Goal: Obtain resource: Download file/media

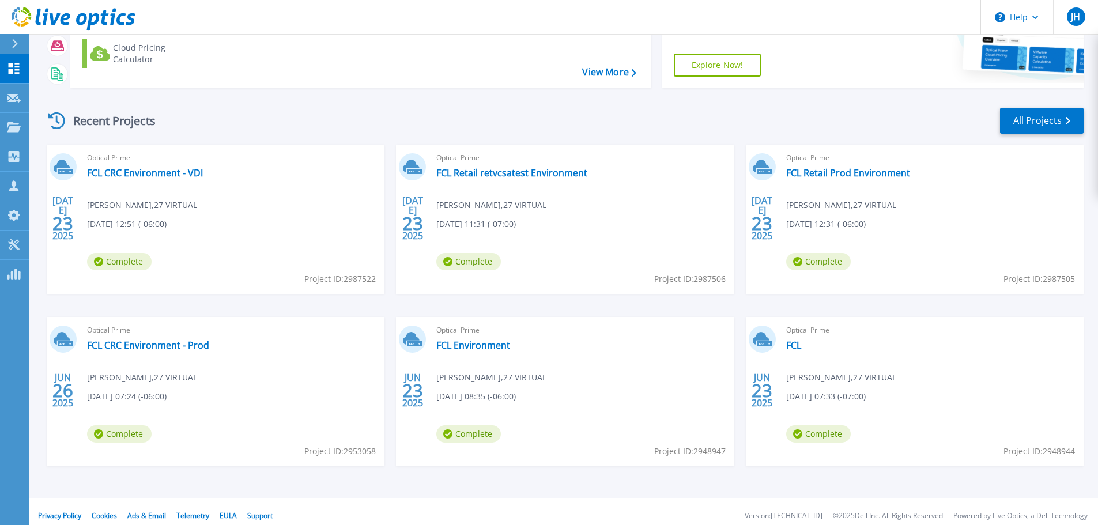
scroll to position [155, 0]
click at [504, 339] on link "FCL Environment" at bounding box center [473, 344] width 74 height 12
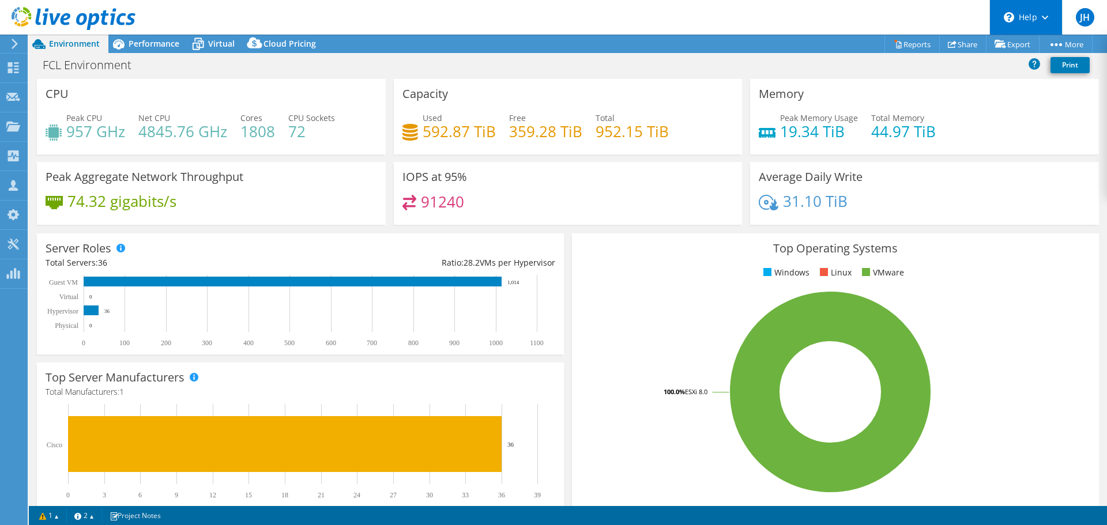
select select "USD"
click at [902, 42] on link "Reports" at bounding box center [911, 44] width 55 height 18
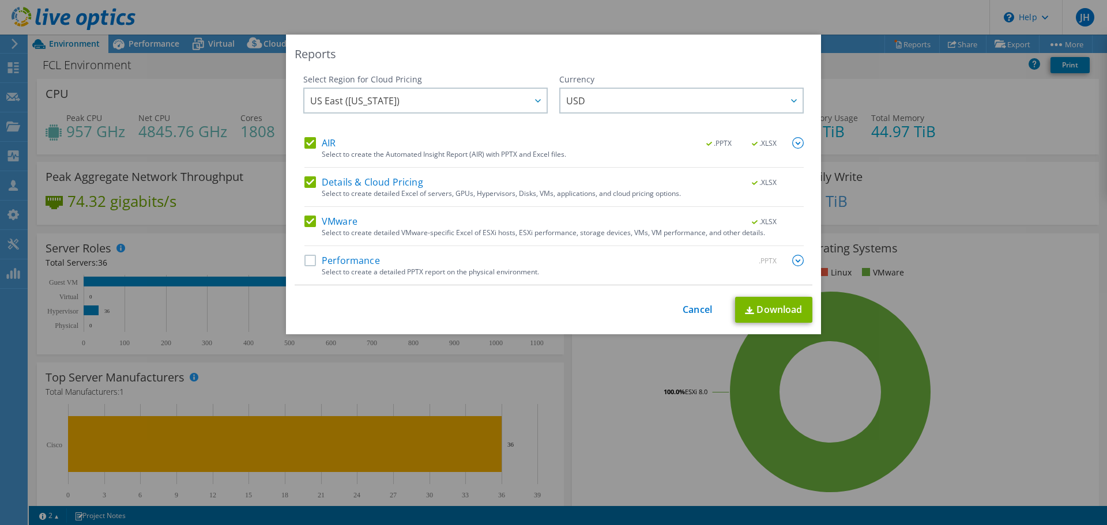
click at [305, 141] on label "AIR" at bounding box center [319, 143] width 31 height 12
click at [0, 0] on input "AIR" at bounding box center [0, 0] width 0 height 0
click at [311, 183] on label "Details & Cloud Pricing" at bounding box center [363, 182] width 119 height 12
click at [0, 0] on input "Details & Cloud Pricing" at bounding box center [0, 0] width 0 height 0
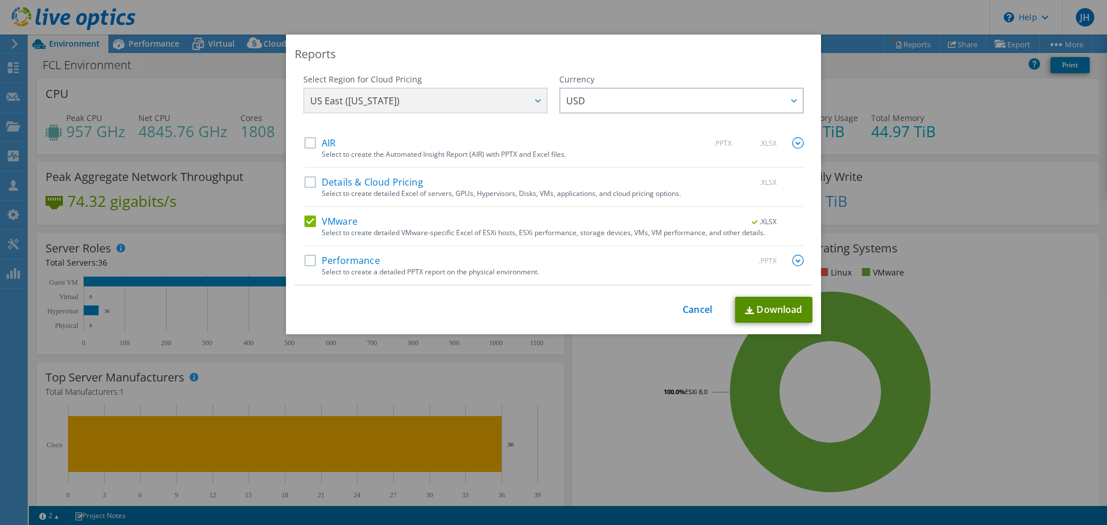
click at [763, 303] on link "Download" at bounding box center [773, 310] width 77 height 26
click at [919, 82] on div "Reports Select Region for Cloud Pricing Asia Pacific ([GEOGRAPHIC_DATA]) [GEOGR…" at bounding box center [553, 263] width 1107 height 456
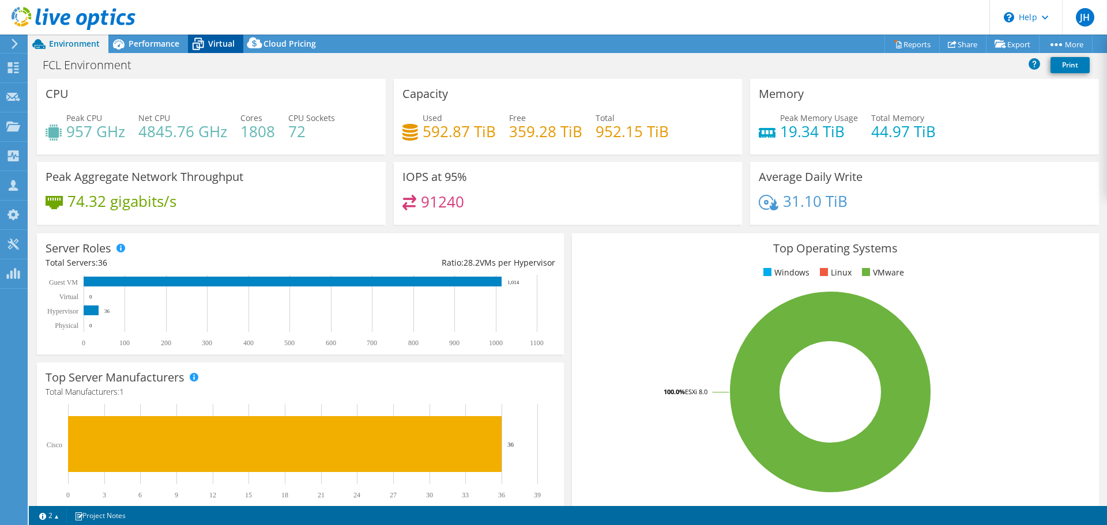
click at [203, 37] on icon at bounding box center [198, 44] width 20 height 20
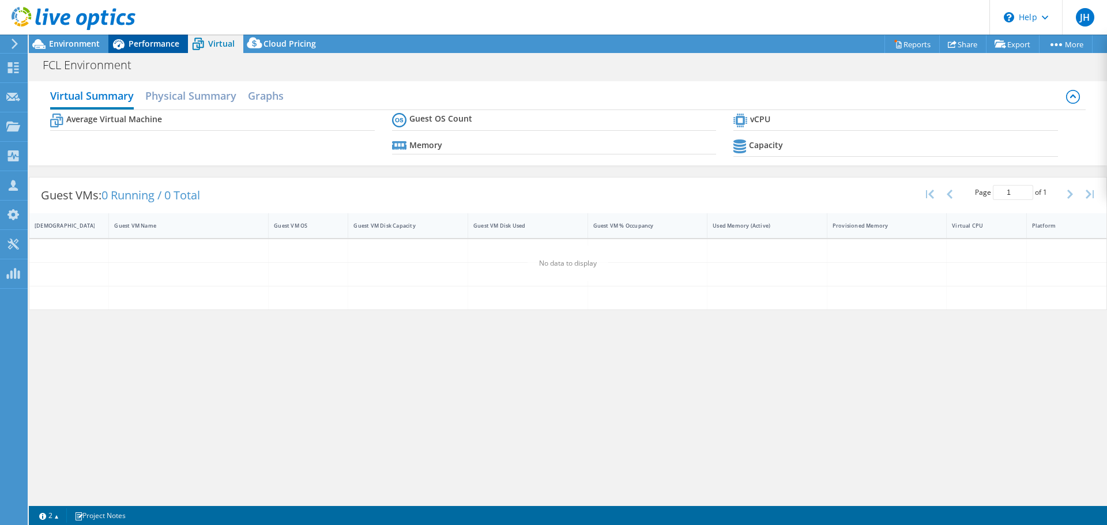
click at [145, 43] on span "Performance" at bounding box center [154, 43] width 51 height 11
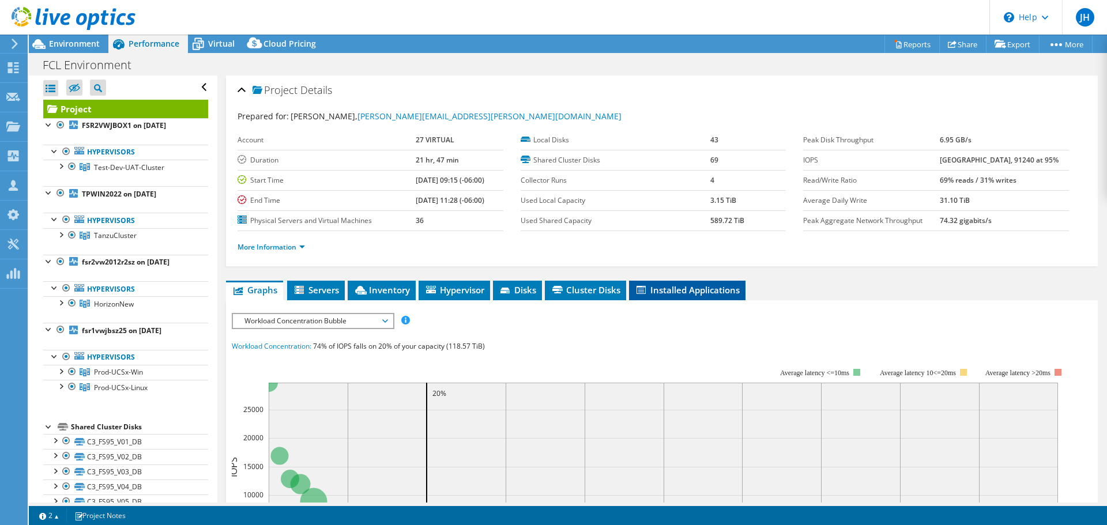
click at [665, 284] on span "Installed Applications" at bounding box center [687, 290] width 105 height 12
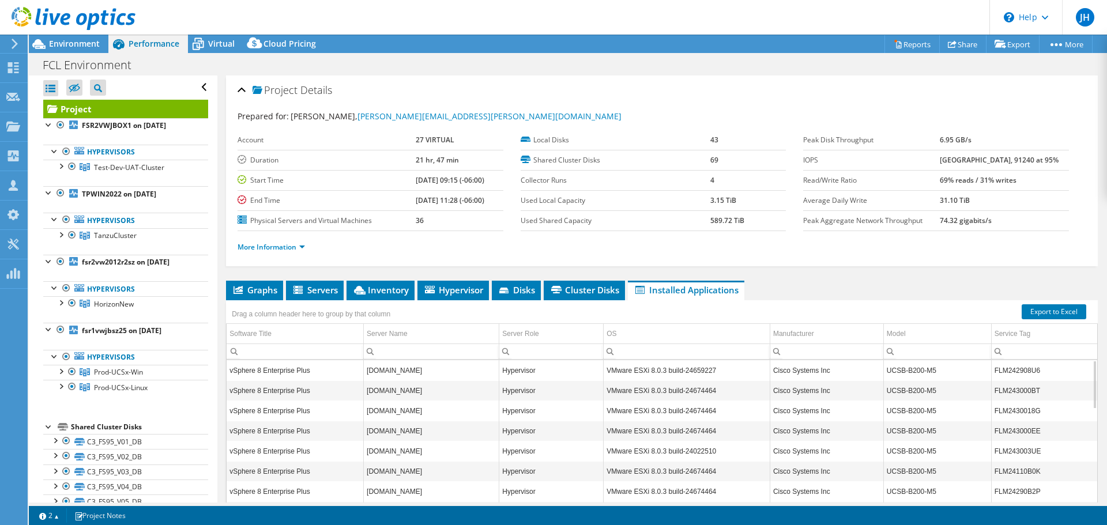
click at [406, 401] on td "[DOMAIN_NAME]" at bounding box center [431, 411] width 135 height 20
drag, startPoint x: 534, startPoint y: 444, endPoint x: 390, endPoint y: 367, distance: 163.8
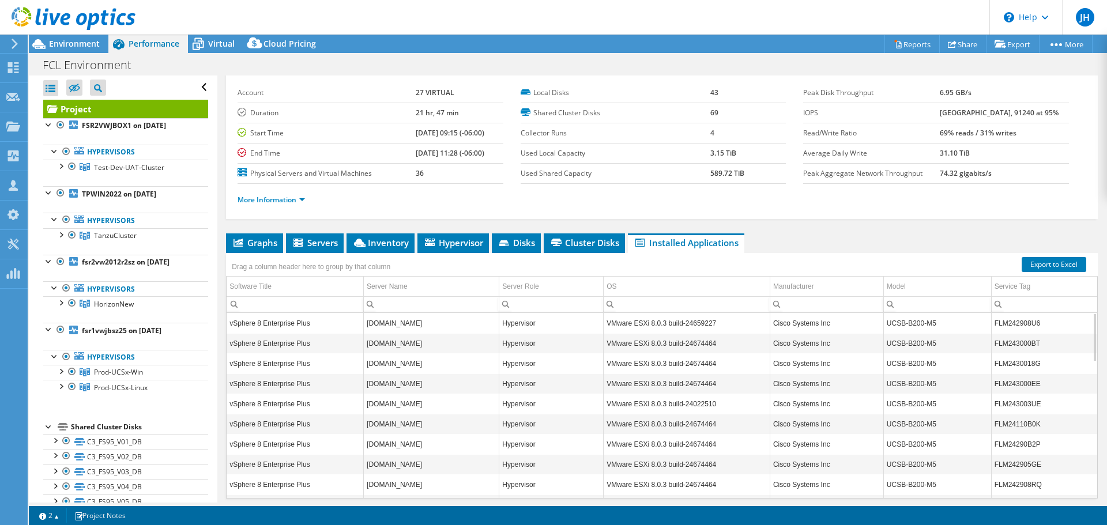
scroll to position [77, 0]
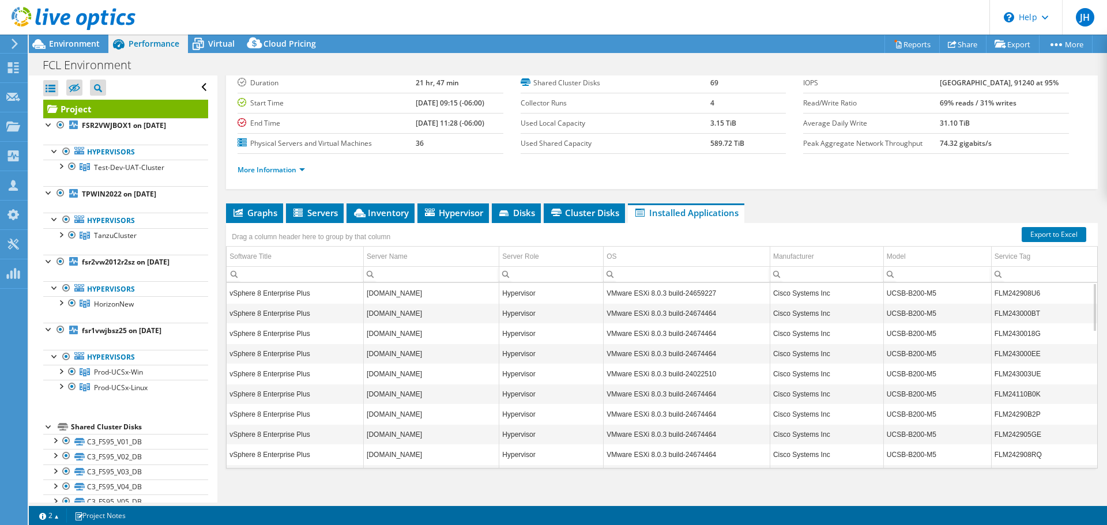
drag, startPoint x: 426, startPoint y: 361, endPoint x: 476, endPoint y: 488, distance: 136.4
drag, startPoint x: 526, startPoint y: 349, endPoint x: 541, endPoint y: 479, distance: 131.1
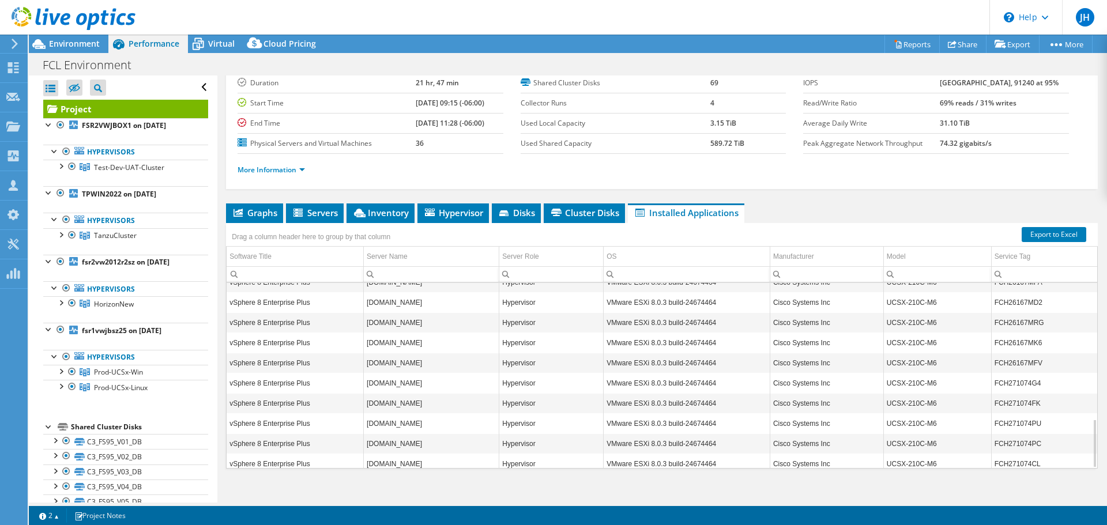
click at [444, 373] on td "[DOMAIN_NAME]" at bounding box center [431, 383] width 135 height 20
